Goal: Task Accomplishment & Management: Use online tool/utility

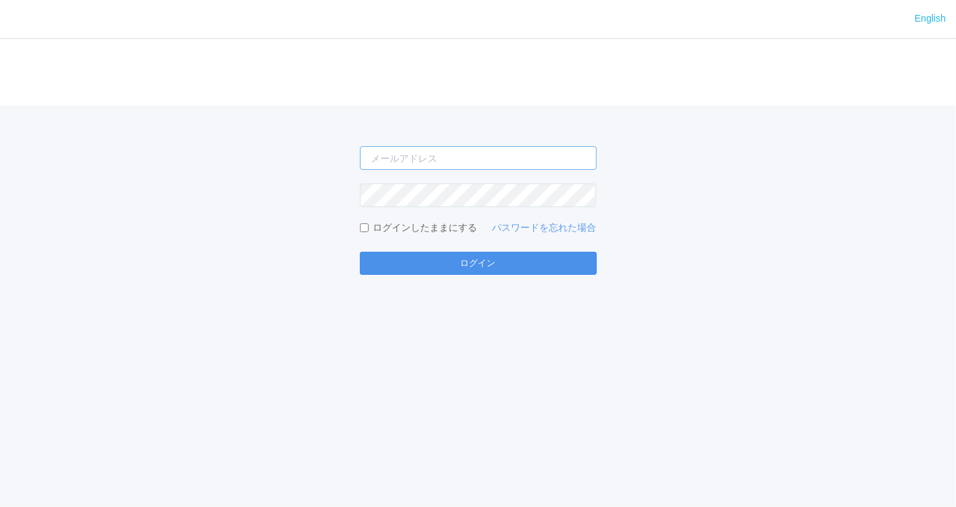
type input "[EMAIL_ADDRESS][PERSON_NAME][DOMAIN_NAME]"
click at [522, 269] on button "ログイン" at bounding box center [478, 263] width 237 height 23
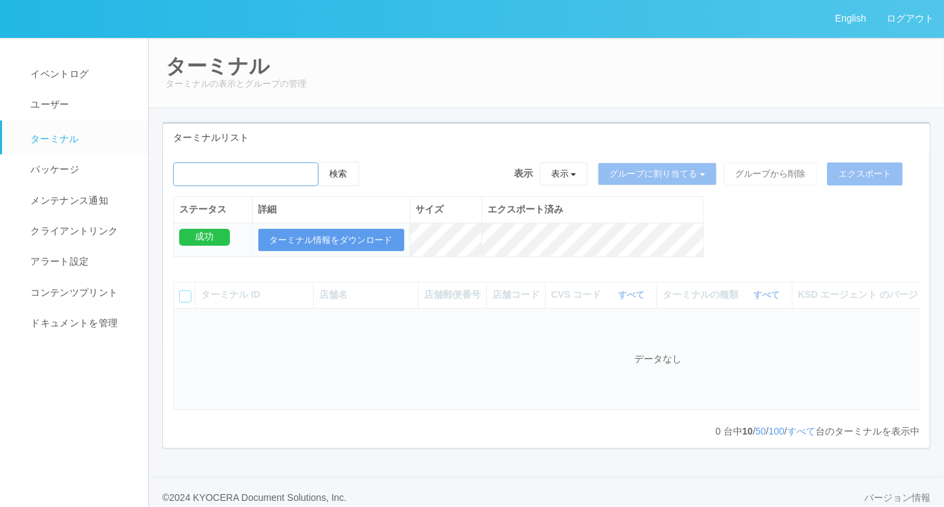
click at [245, 171] on input "emailSearch" at bounding box center [245, 174] width 145 height 24
paste input "大分上[PERSON_NAME]"
type input "大分上[PERSON_NAME]"
click at [338, 166] on button "検索" at bounding box center [339, 174] width 41 height 24
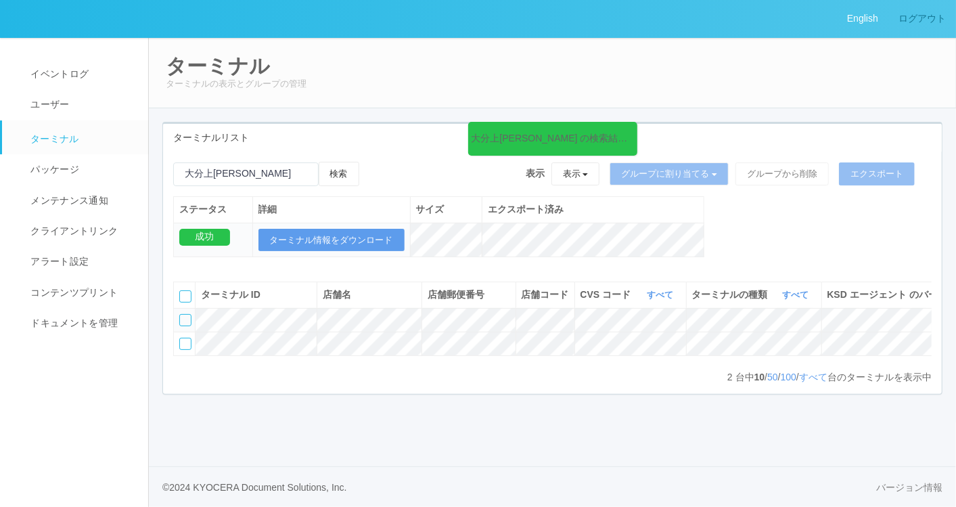
click at [910, 12] on link "ログアウト" at bounding box center [922, 18] width 68 height 37
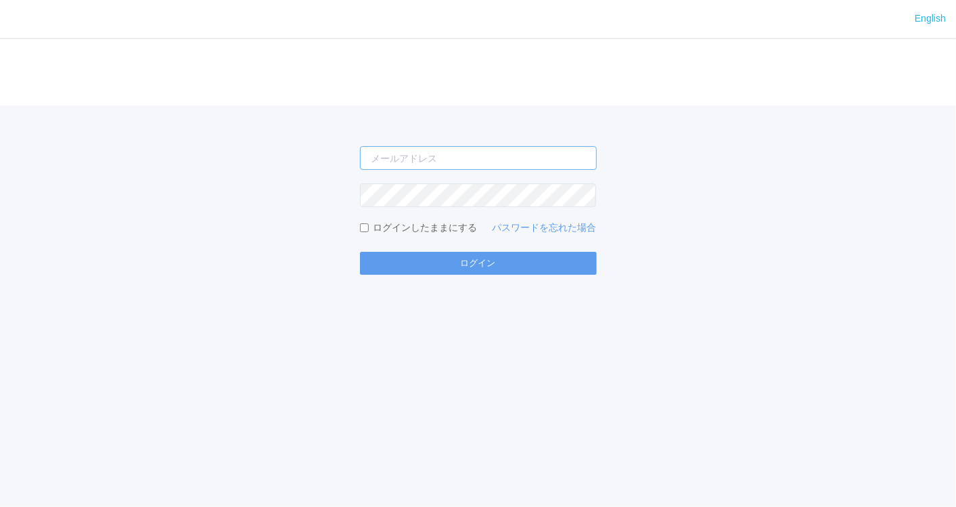
type input "[EMAIL_ADDRESS][PERSON_NAME][DOMAIN_NAME]"
